Goal: Obtain resource: Download file/media

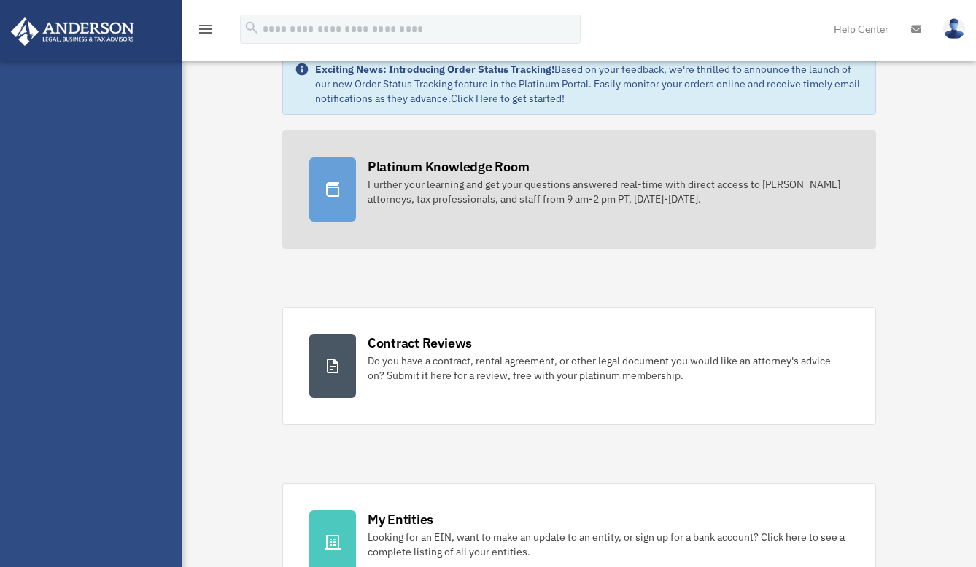
scroll to position [146, 0]
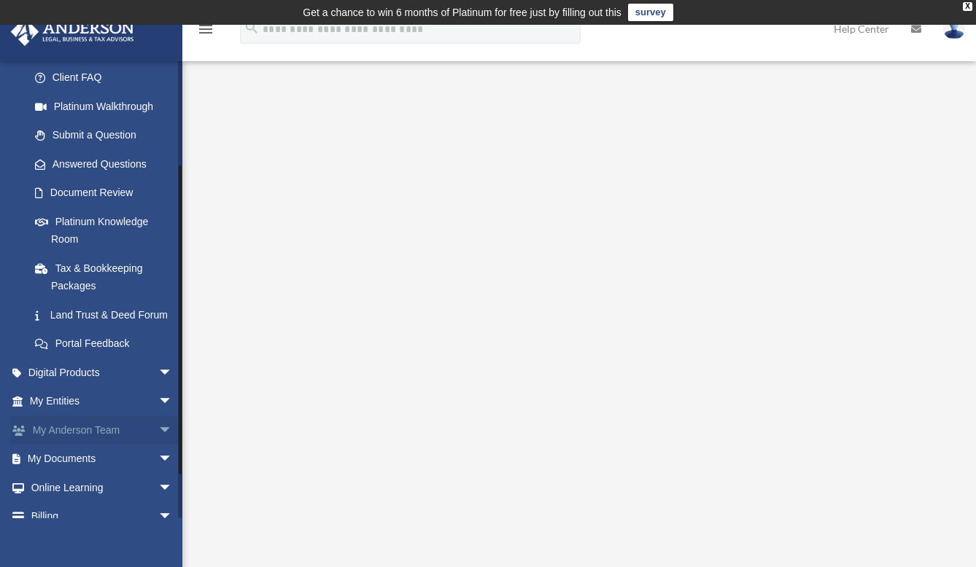
scroll to position [208, 0]
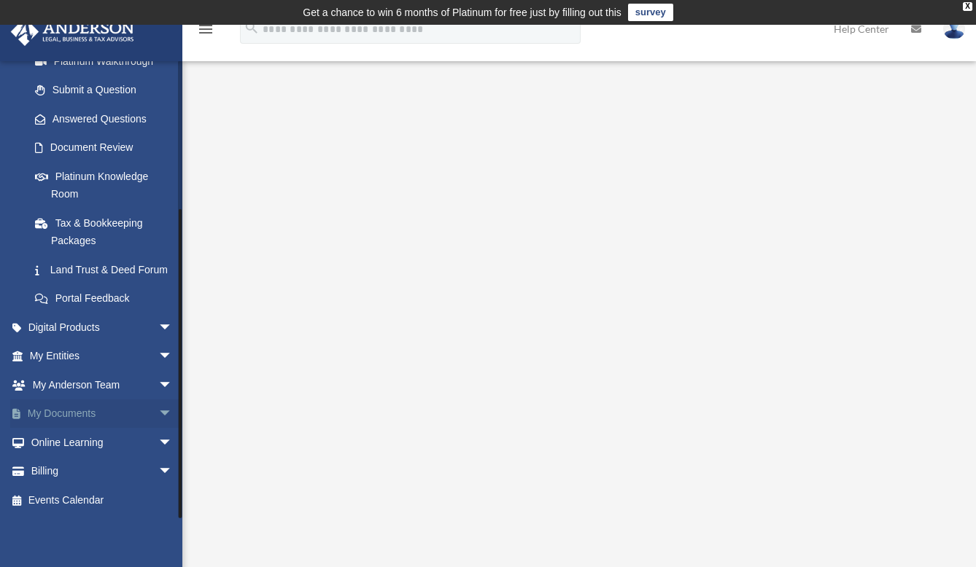
click at [158, 408] on span "arrow_drop_down" at bounding box center [172, 415] width 29 height 30
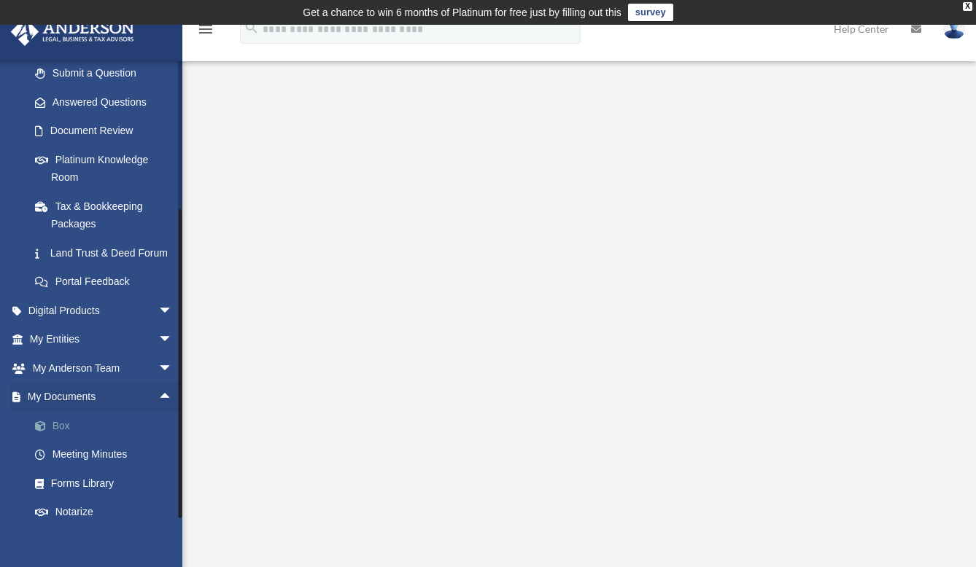
click at [65, 441] on link "Box" at bounding box center [107, 425] width 174 height 29
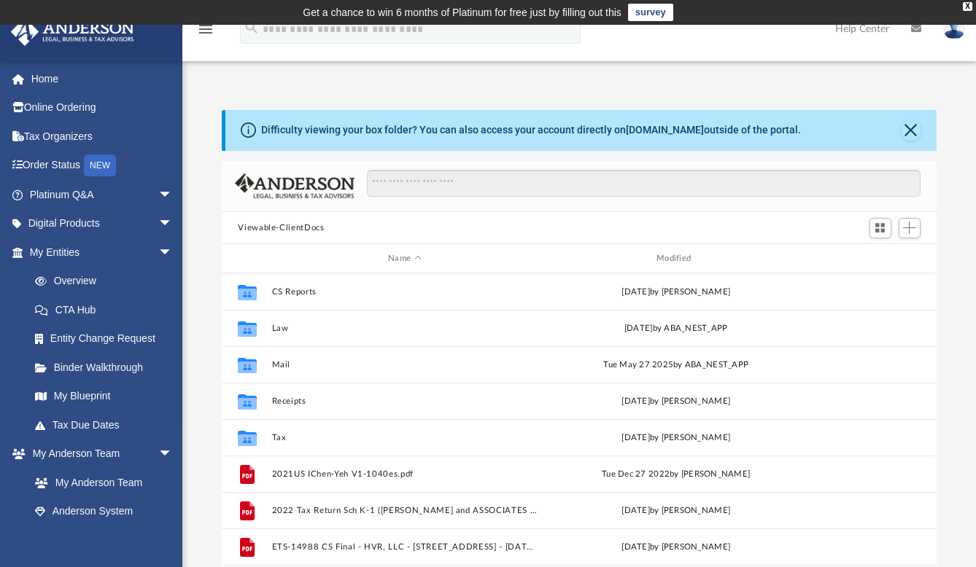
scroll to position [319, 702]
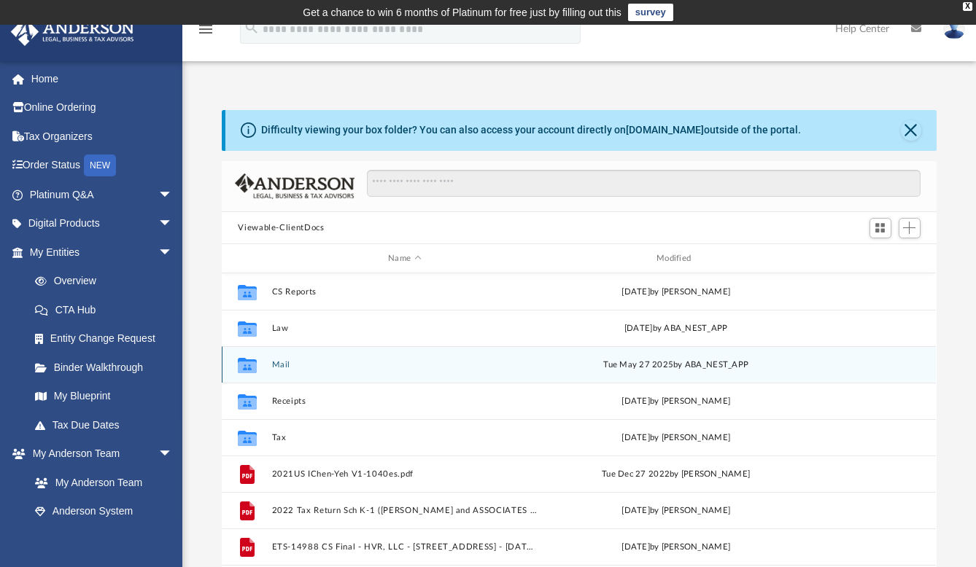
click at [259, 368] on icon "Collaborated Folder" at bounding box center [247, 365] width 23 height 23
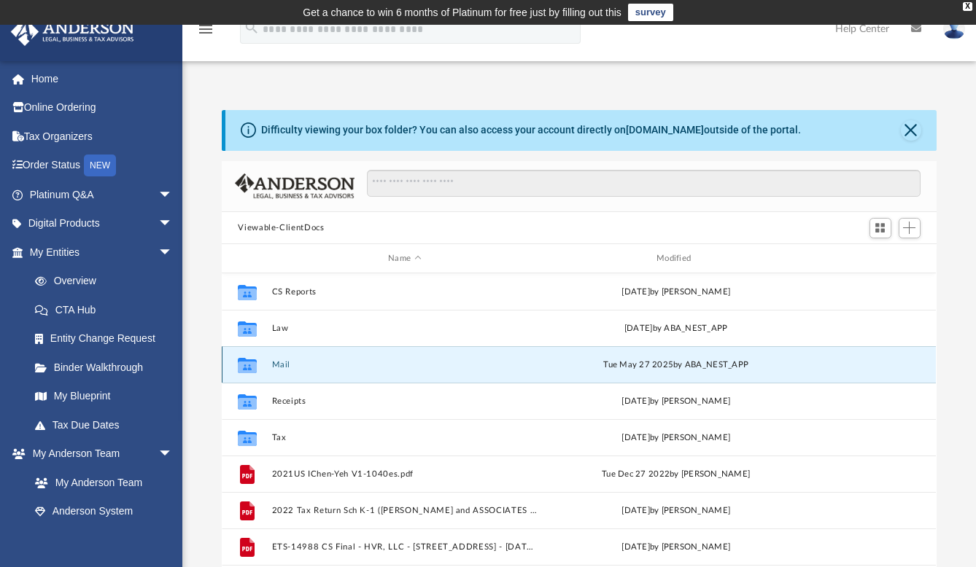
click at [281, 365] on button "Mail" at bounding box center [404, 364] width 265 height 9
click at [284, 360] on button "Mail" at bounding box center [404, 364] width 265 height 9
click at [252, 363] on icon "grid" at bounding box center [247, 368] width 19 height 12
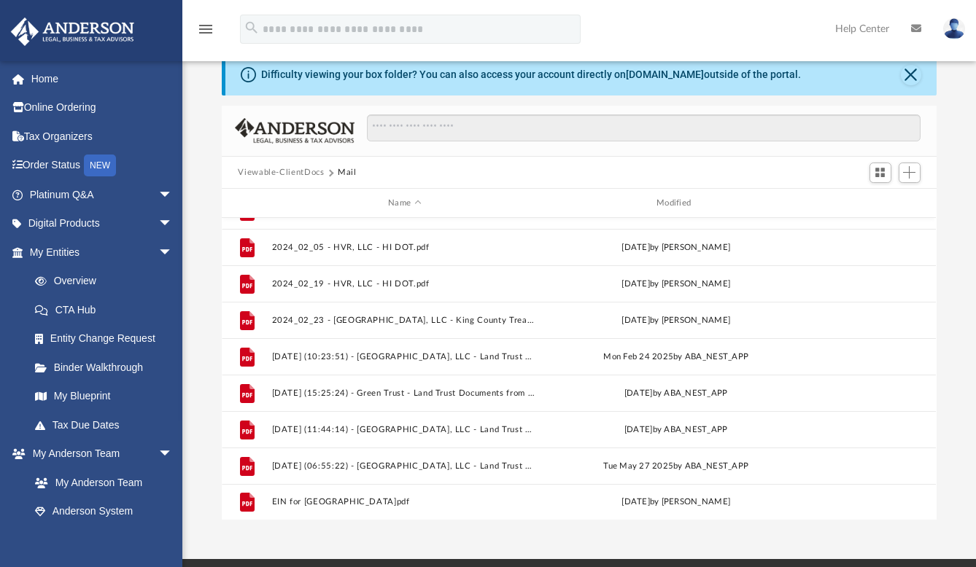
scroll to position [73, 0]
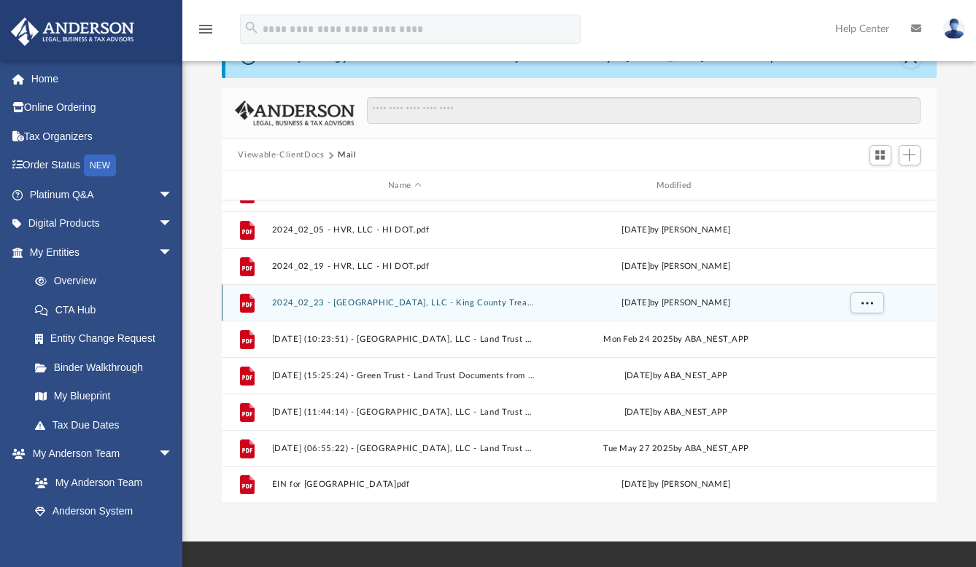
click at [456, 300] on button "2024_02_23 - Fairwood, LLC - King County Treasury.pdf" at bounding box center [404, 302] width 265 height 9
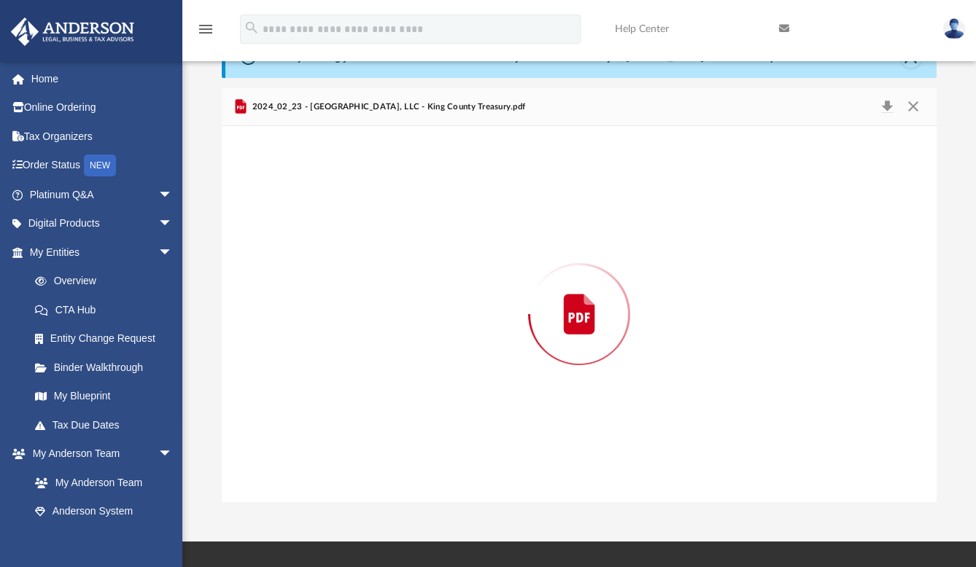
click at [456, 300] on div "Preview" at bounding box center [579, 314] width 714 height 376
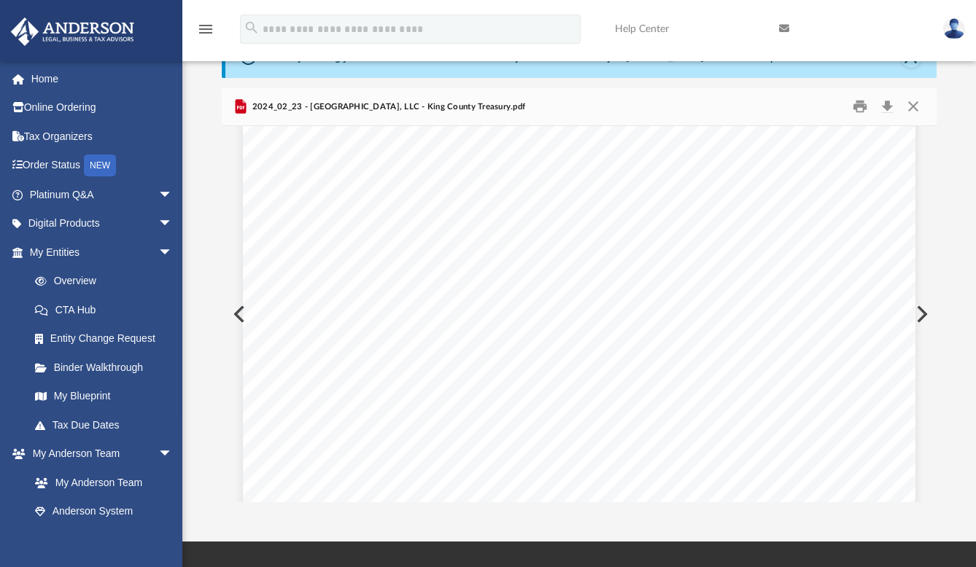
scroll to position [29, 0]
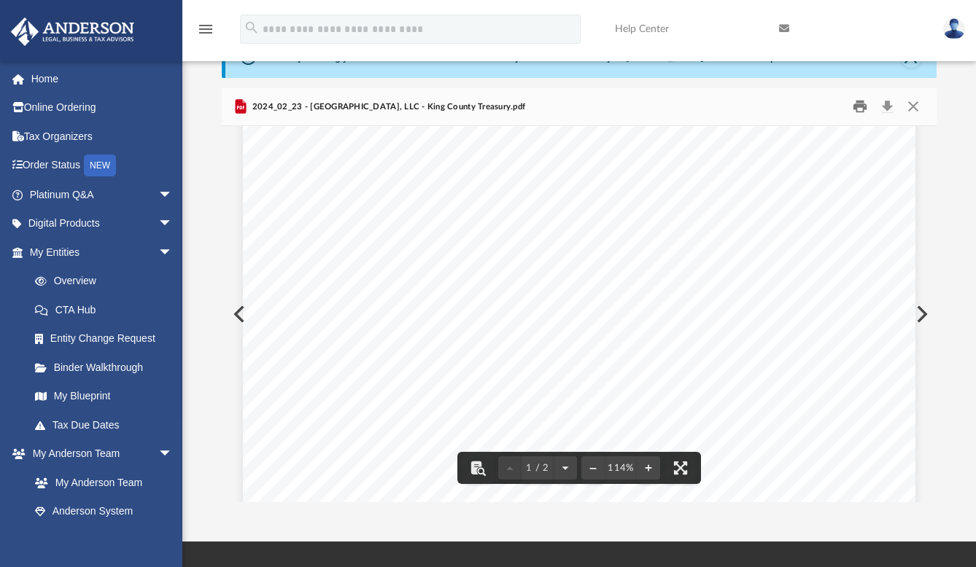
click at [858, 104] on button "Print" at bounding box center [859, 107] width 29 height 23
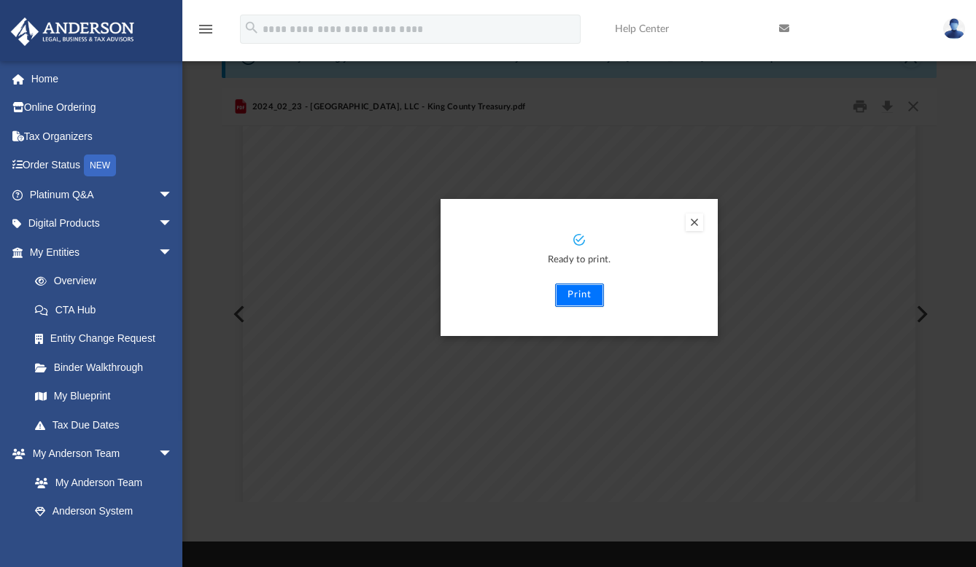
click at [578, 296] on button "Print" at bounding box center [579, 295] width 49 height 23
